Goal: Task Accomplishment & Management: Manage account settings

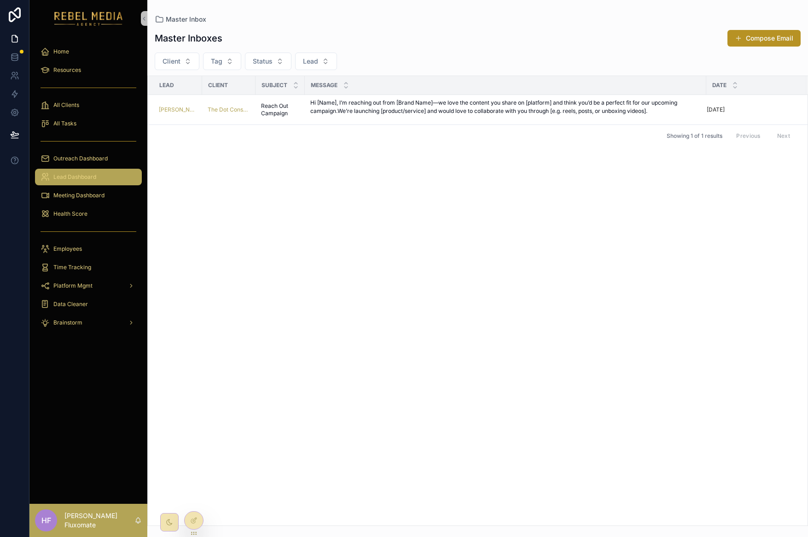
click at [108, 170] on div "Lead Dashboard" at bounding box center [89, 177] width 96 height 15
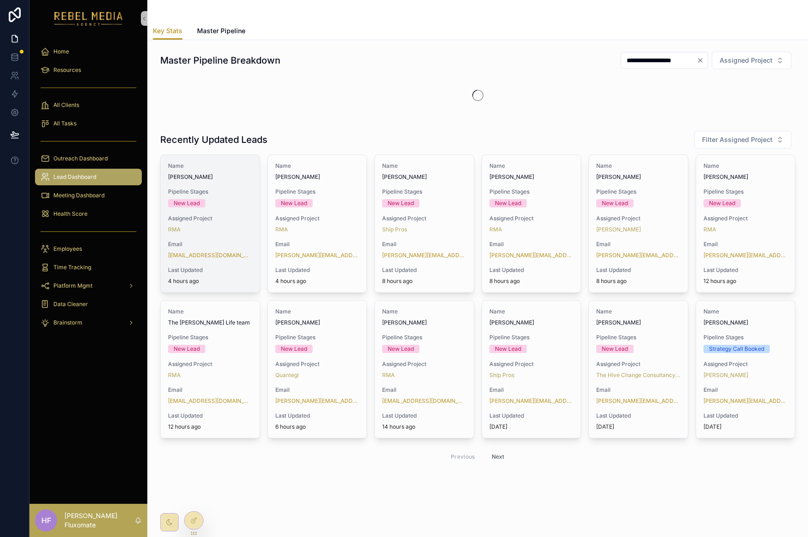
click at [239, 212] on div "Name [PERSON_NAME] Pipeline Stages New Lead Assigned Project RMA Email [EMAIL_A…" at bounding box center [210, 223] width 99 height 137
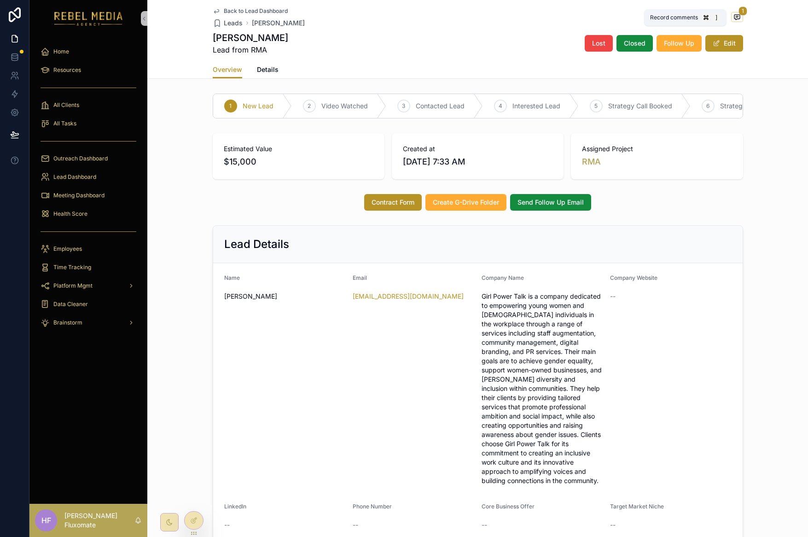
click at [739, 15] on span "1" at bounding box center [743, 10] width 9 height 9
